Goal: Navigation & Orientation: Find specific page/section

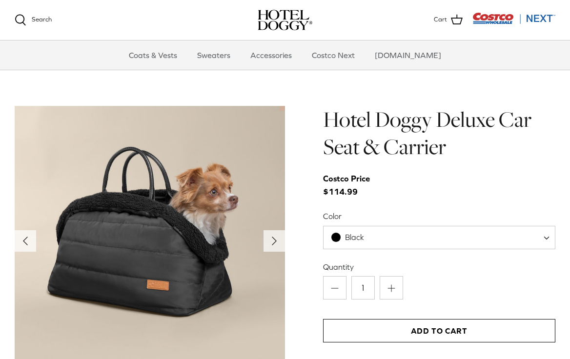
scroll to position [905, 0]
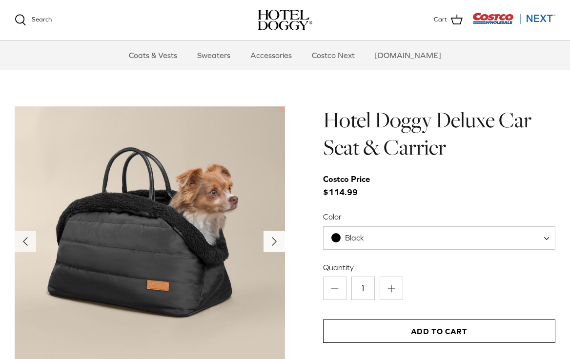
click at [273, 238] on polyline "Next" at bounding box center [274, 242] width 4 height 8
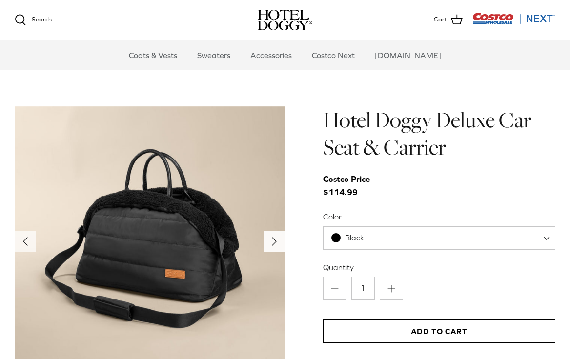
click at [273, 238] on polyline "Next" at bounding box center [274, 242] width 4 height 8
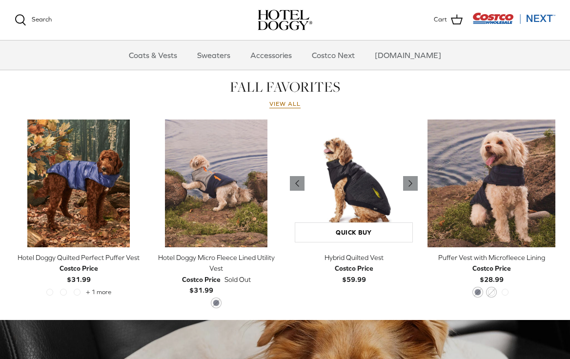
scroll to position [417, 0]
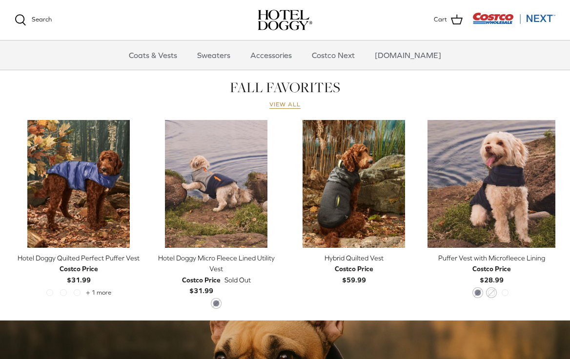
click at [280, 104] on link "View all" at bounding box center [285, 105] width 31 height 8
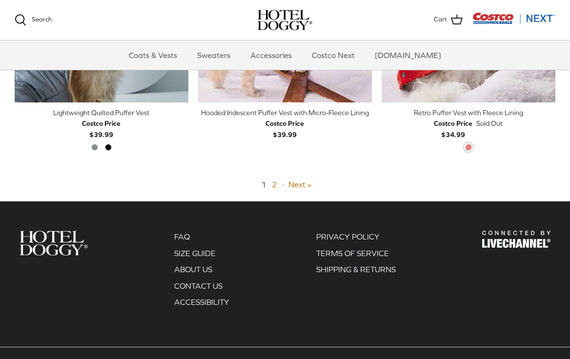
scroll to position [2090, 0]
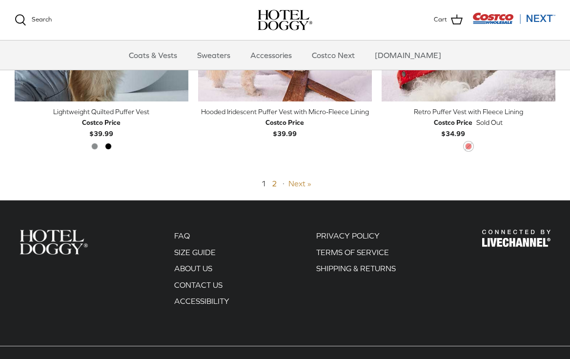
click at [296, 179] on link "Next »" at bounding box center [300, 183] width 23 height 9
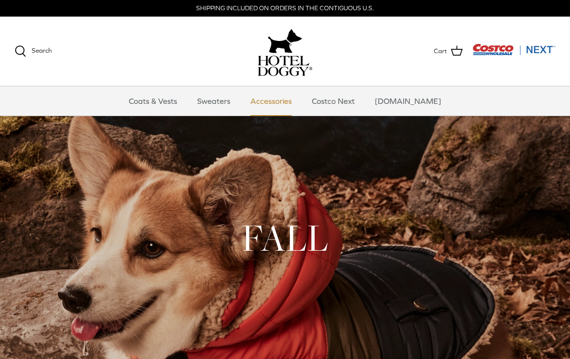
click at [282, 100] on link "Accessories" at bounding box center [271, 100] width 59 height 29
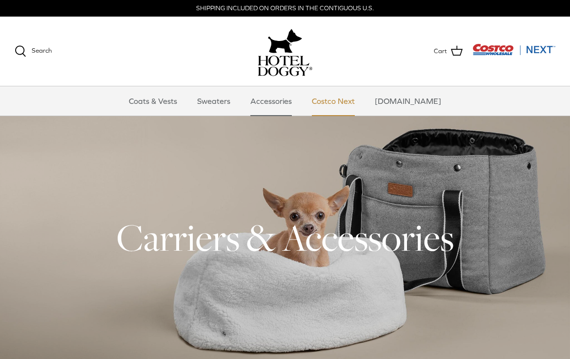
click at [344, 100] on link "Costco Next" at bounding box center [333, 100] width 61 height 29
